Goal: Information Seeking & Learning: Learn about a topic

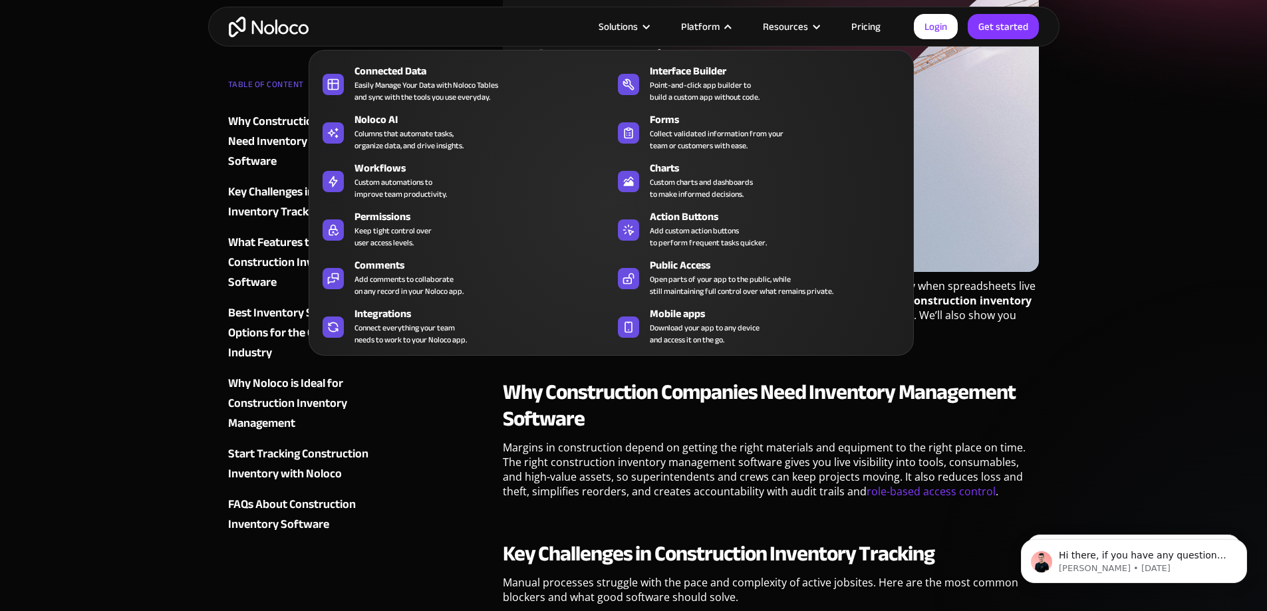
click at [720, 27] on div "Platform" at bounding box center [700, 26] width 39 height 17
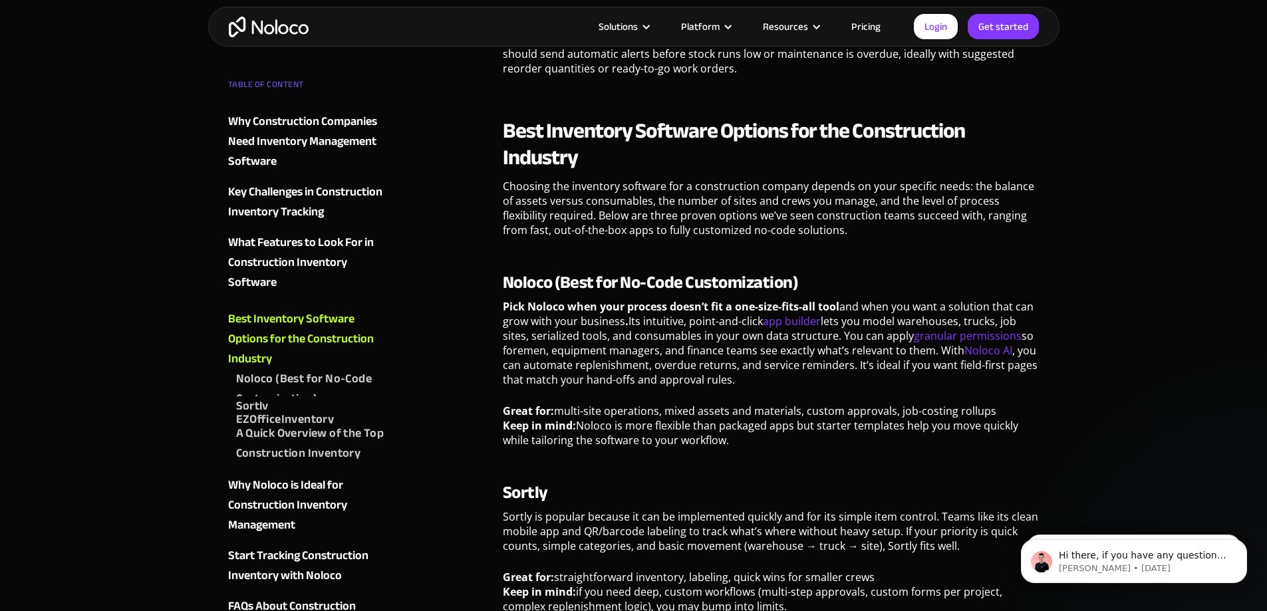
scroll to position [1863, 0]
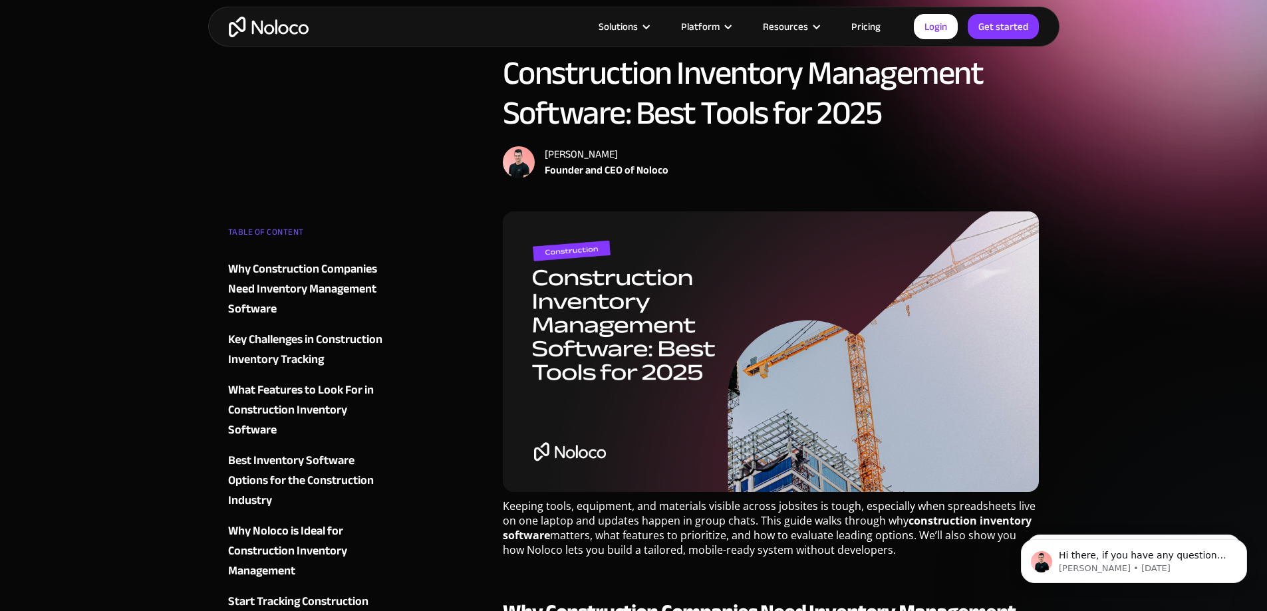
scroll to position [133, 0]
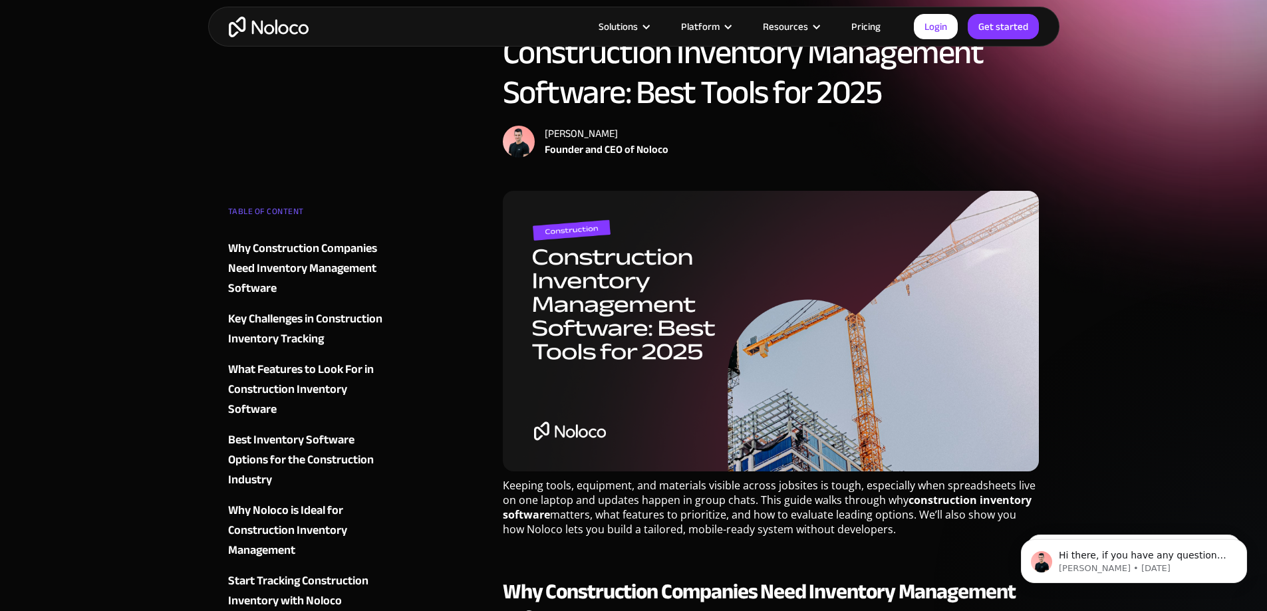
click at [862, 29] on link "Pricing" at bounding box center [866, 26] width 63 height 17
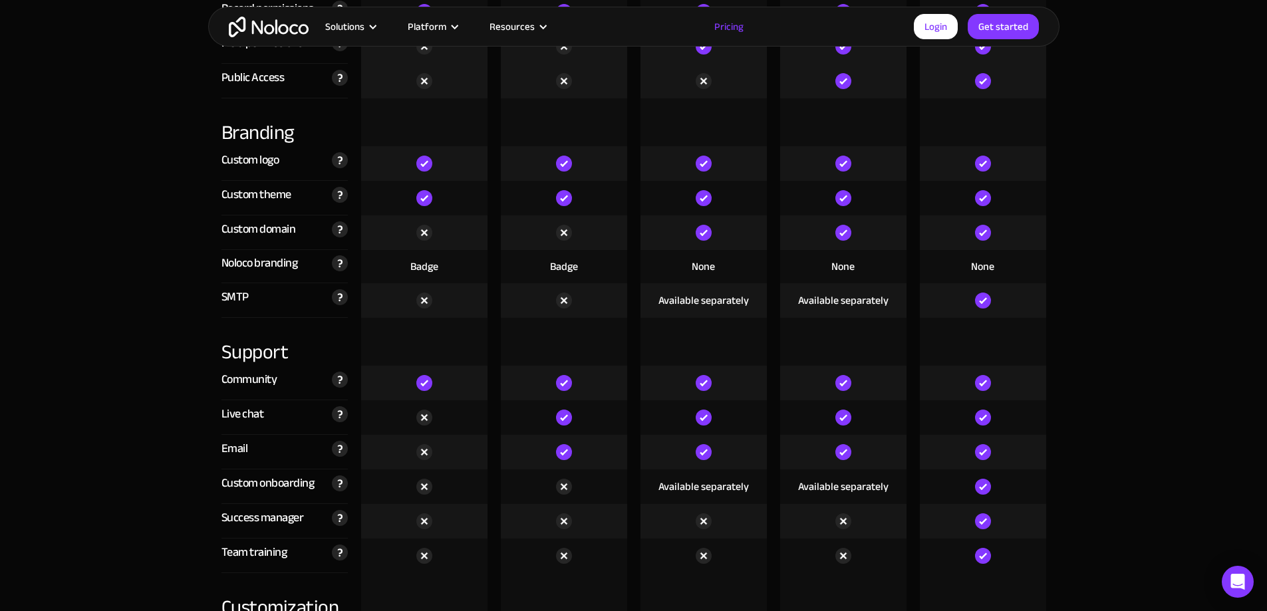
scroll to position [3127, 0]
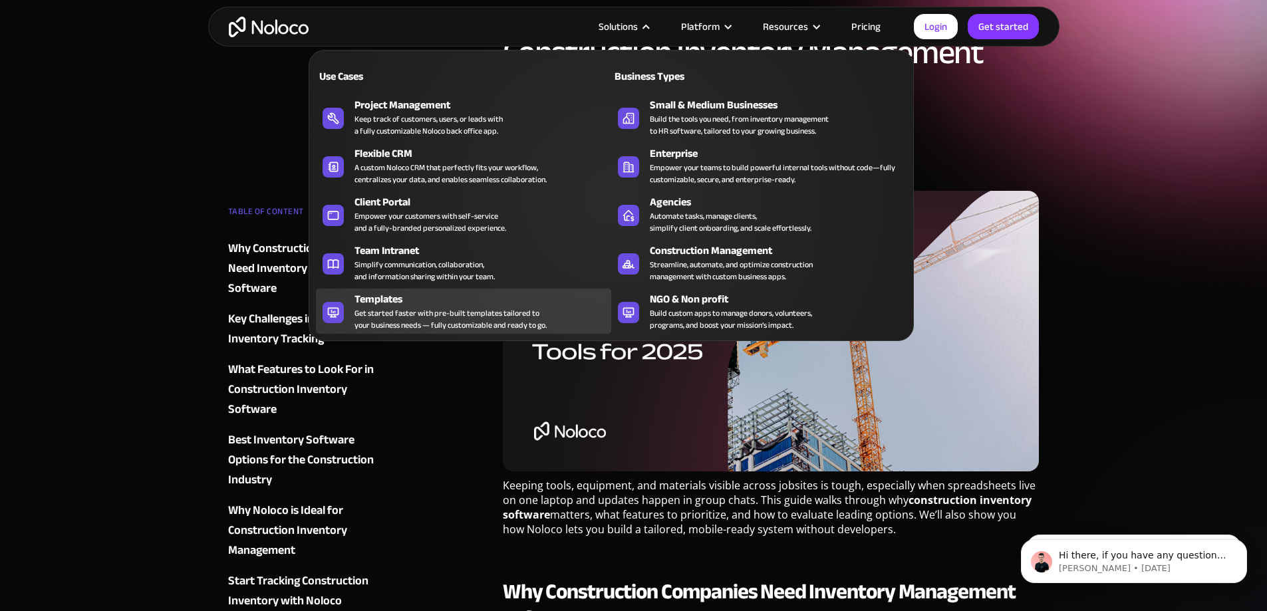
click at [398, 307] on div "Templates" at bounding box center [486, 299] width 263 height 16
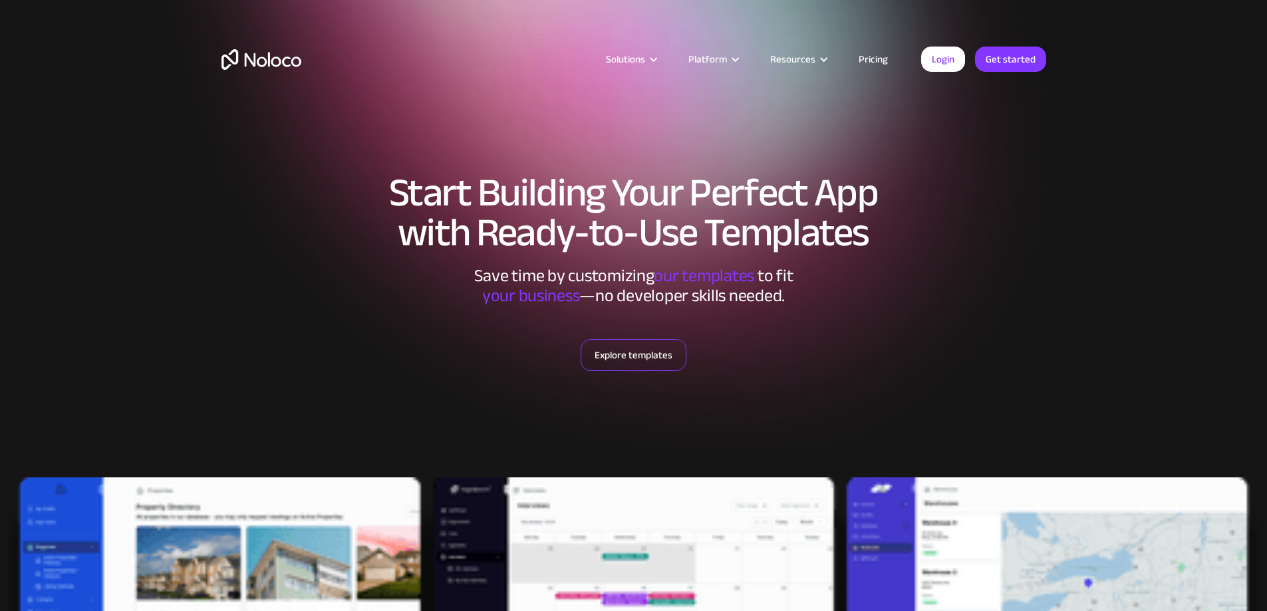
click at [616, 351] on link "Explore templates" at bounding box center [634, 355] width 106 height 32
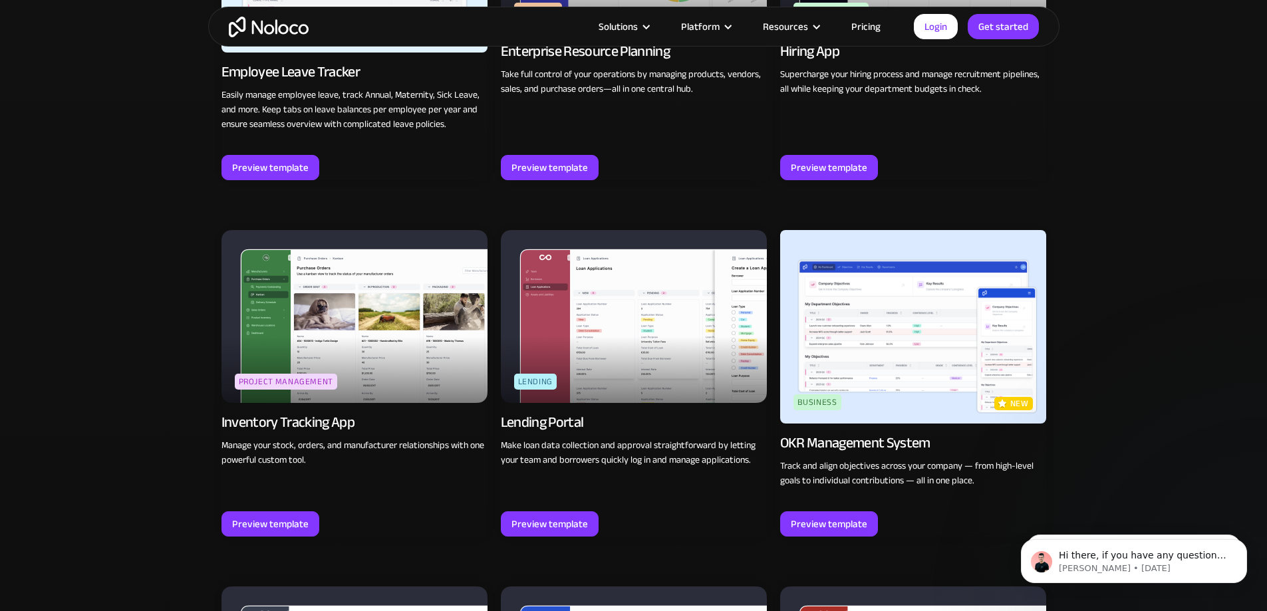
scroll to position [2014, 0]
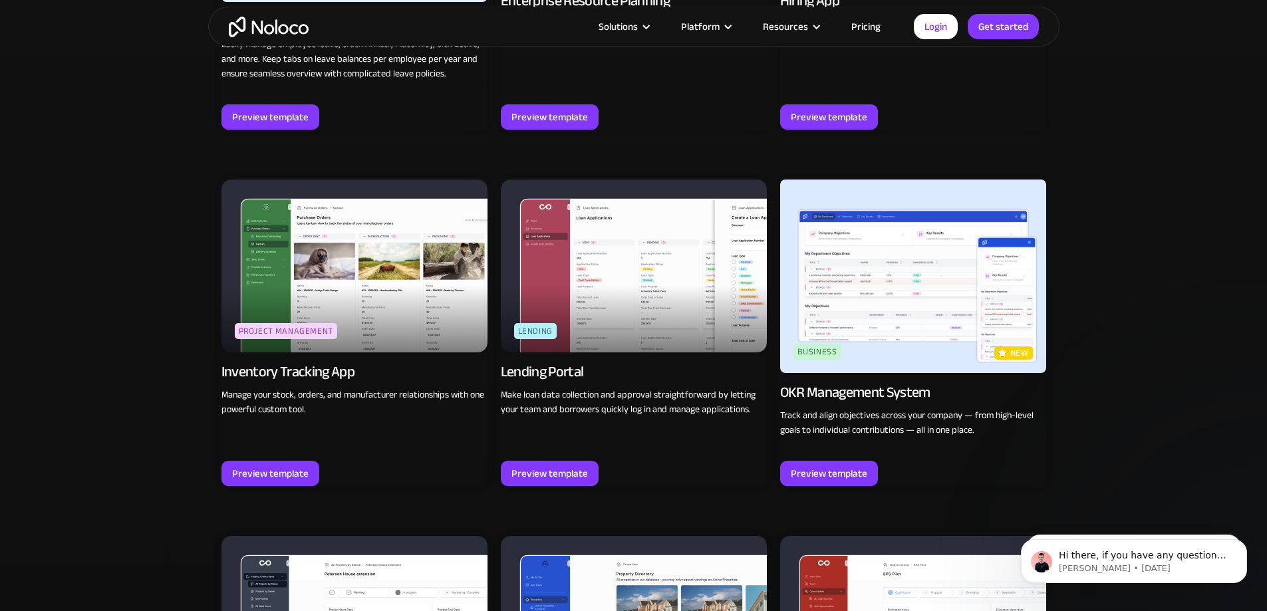
click at [403, 311] on img at bounding box center [355, 266] width 266 height 173
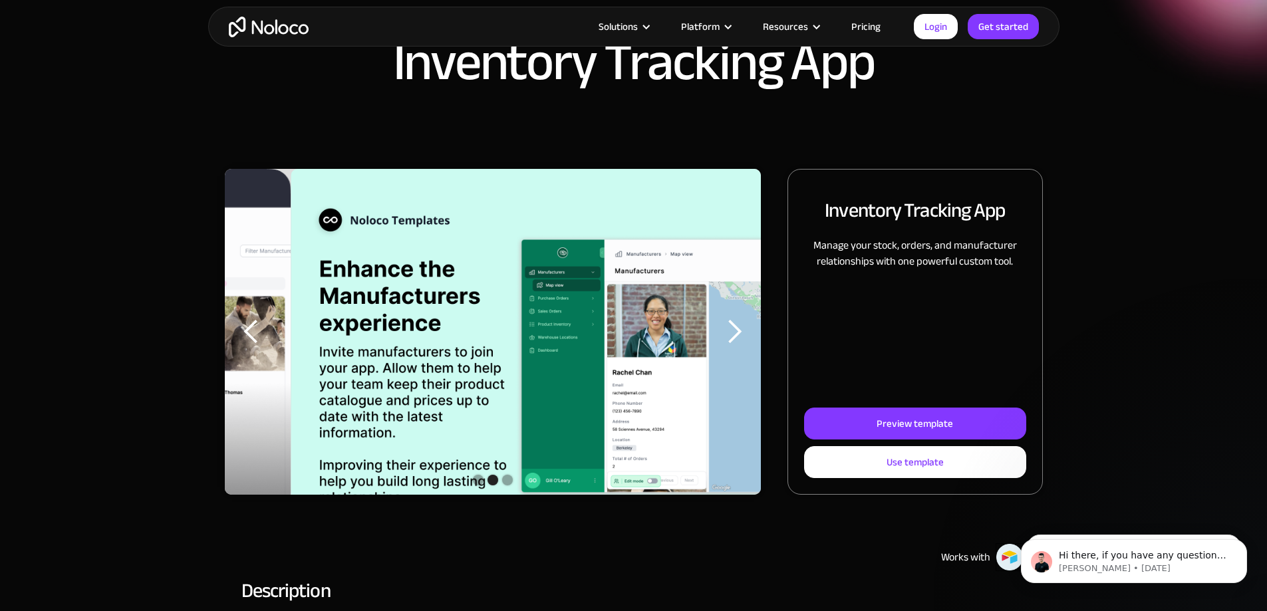
scroll to position [133, 0]
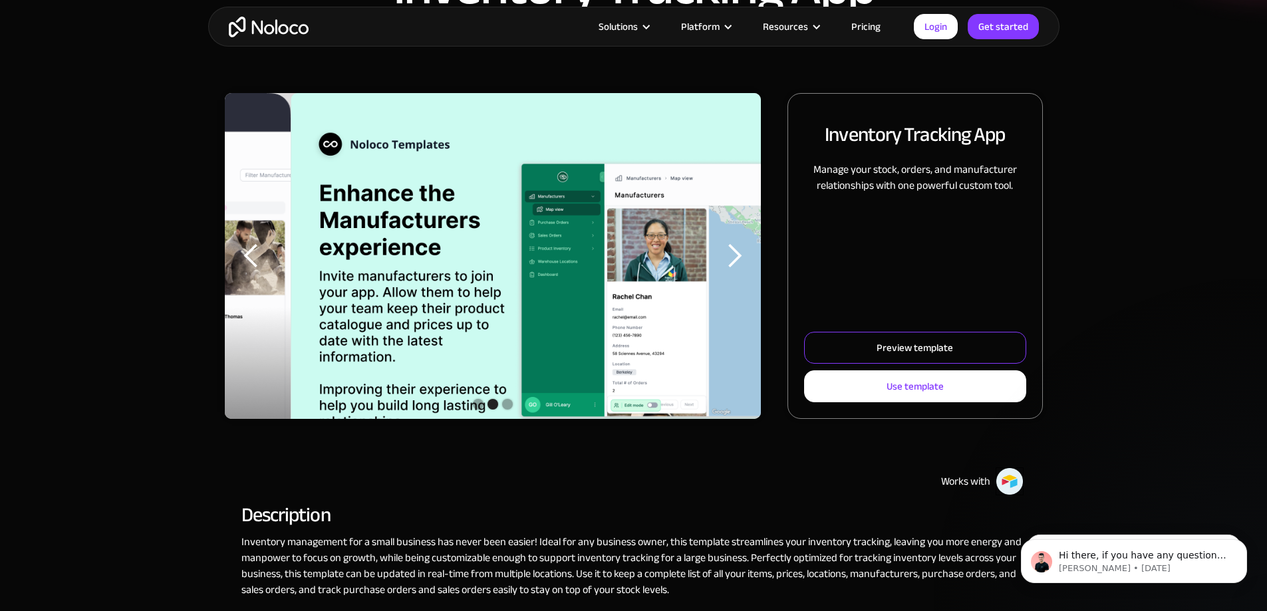
click at [877, 357] on div "Preview template" at bounding box center [915, 347] width 77 height 17
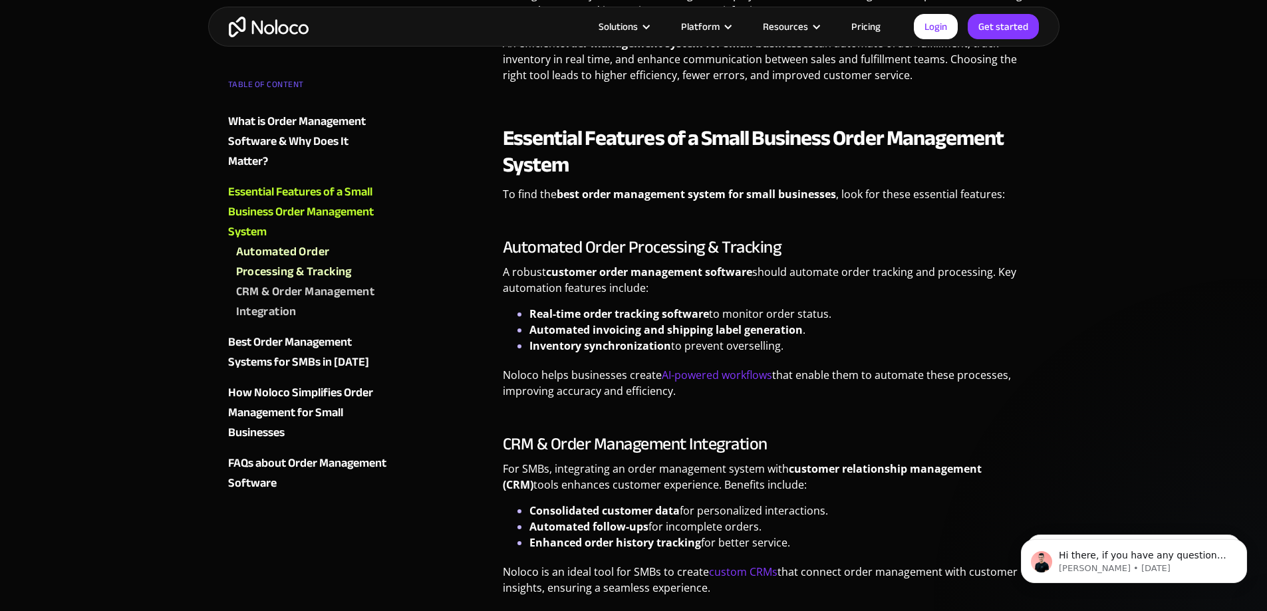
scroll to position [865, 0]
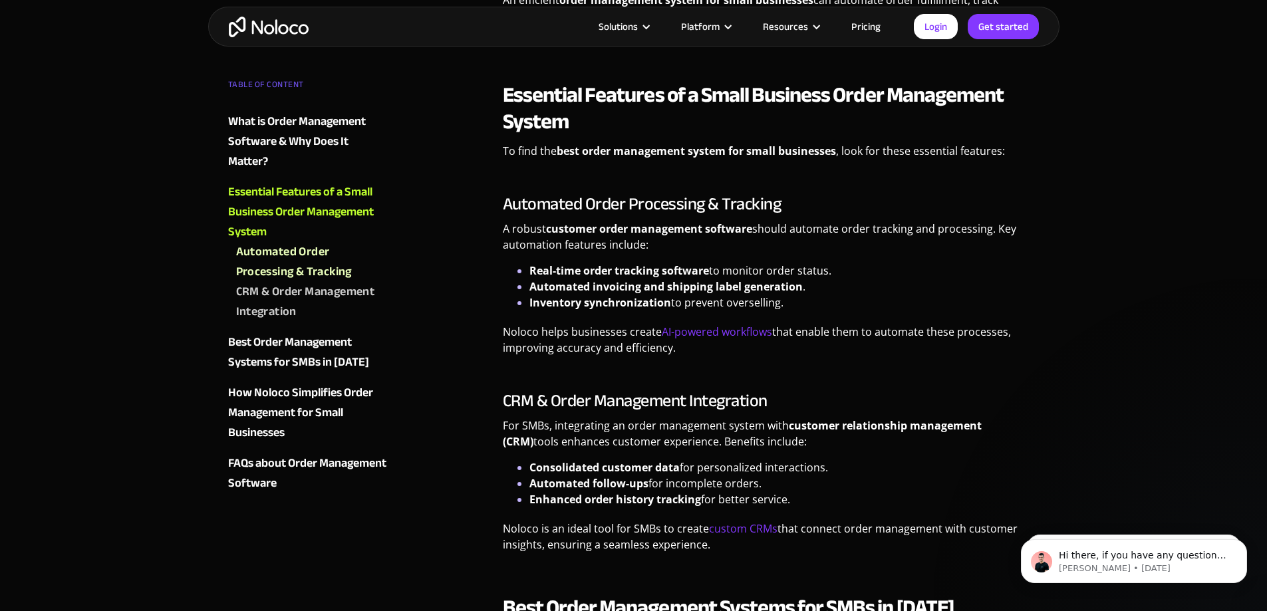
click at [299, 452] on div "TABLE OF CONTENT What is Order Management Software & Why Does It Matter? Essent…" at bounding box center [308, 284] width 161 height 419
click at [296, 460] on div "FAQs about Order Management Software" at bounding box center [308, 474] width 161 height 40
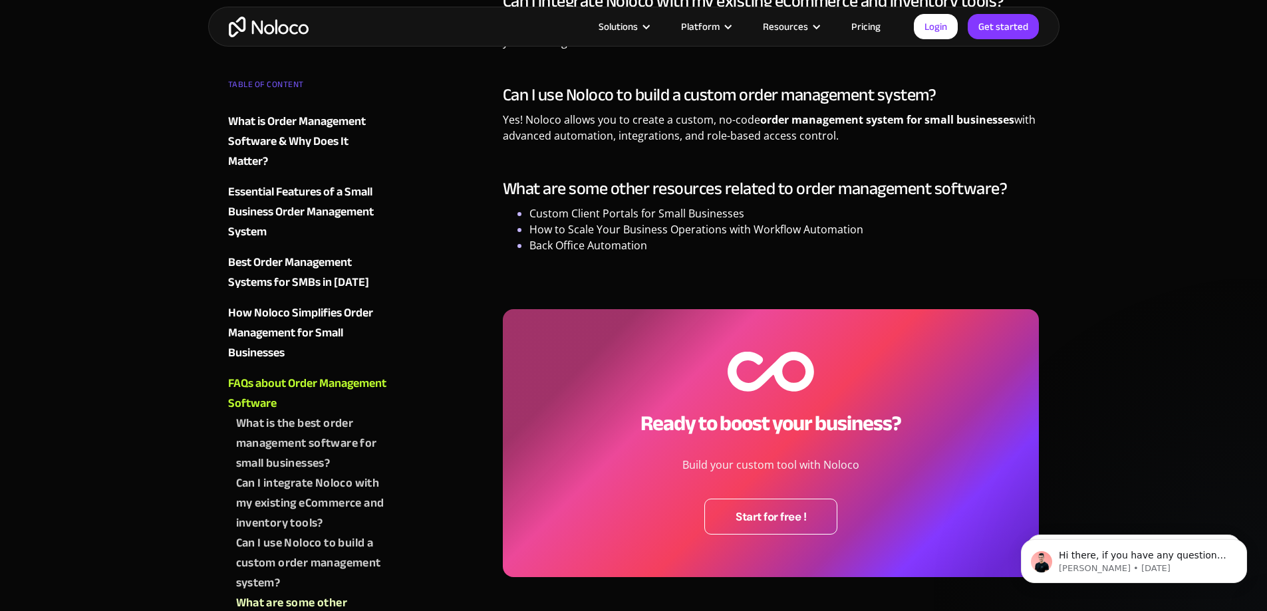
scroll to position [2416, 0]
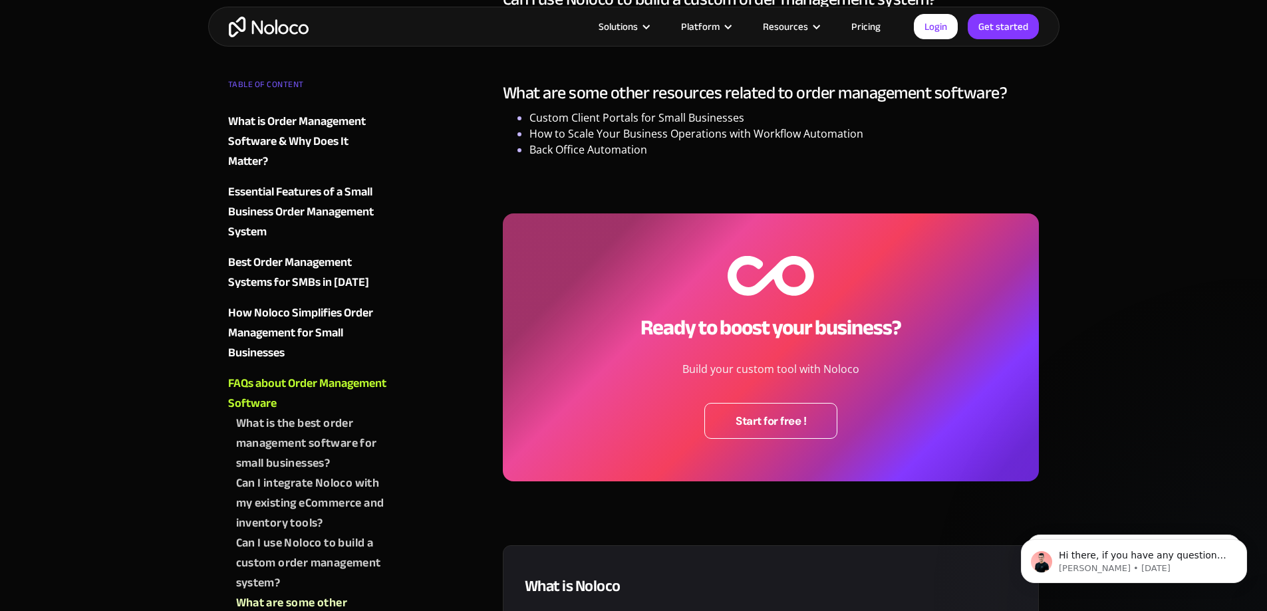
click at [313, 496] on div "Can I integrate Noloco with my existing eCommerce and inventory tools?" at bounding box center [312, 504] width 153 height 60
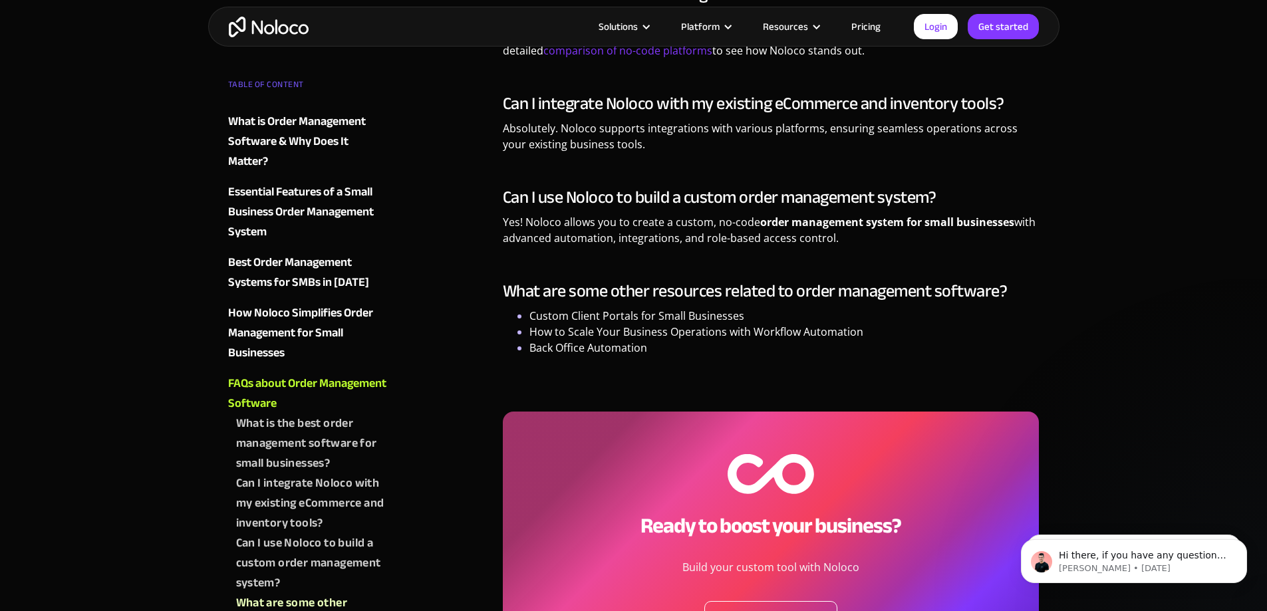
scroll to position [2179, 0]
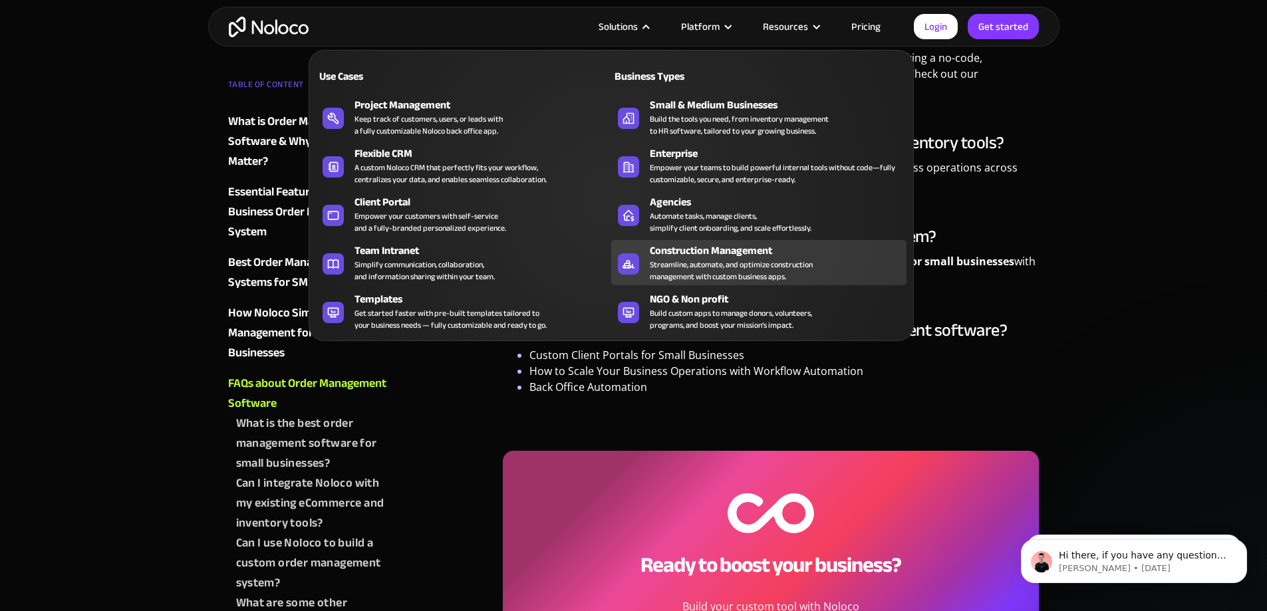
click at [685, 259] on div "Construction Management" at bounding box center [781, 251] width 263 height 16
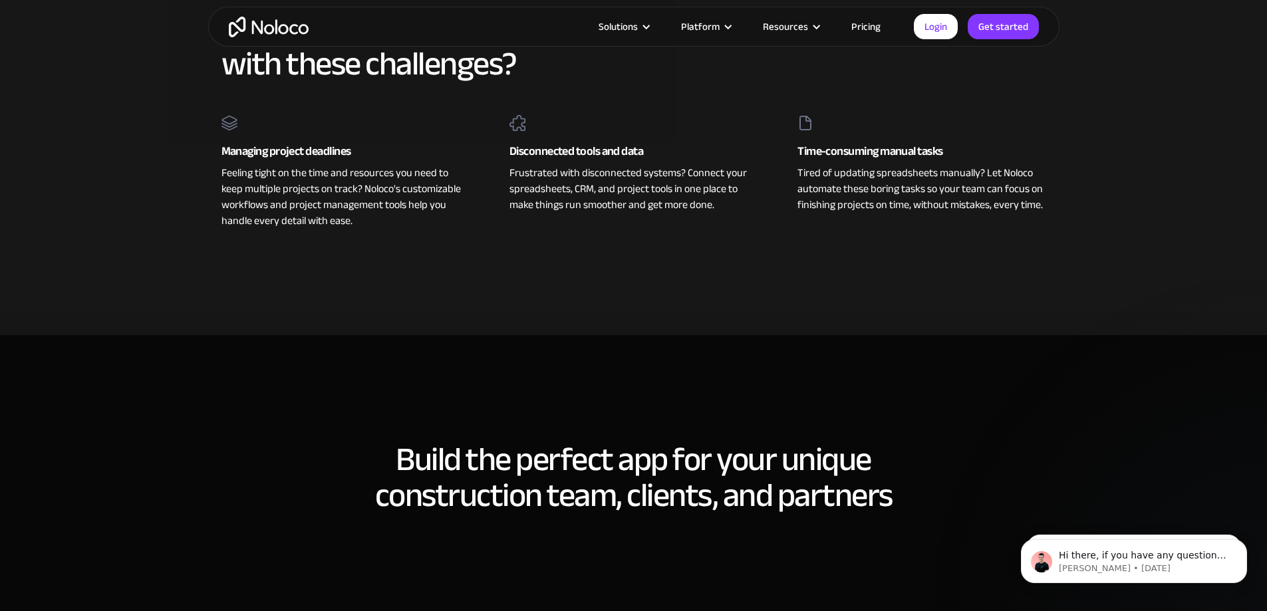
scroll to position [732, 0]
